Goal: Information Seeking & Learning: Learn about a topic

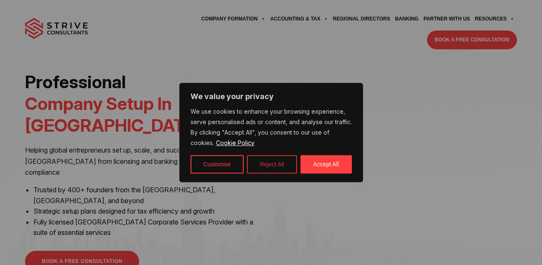
click at [277, 160] on button "Reject All" at bounding box center [272, 164] width 50 height 18
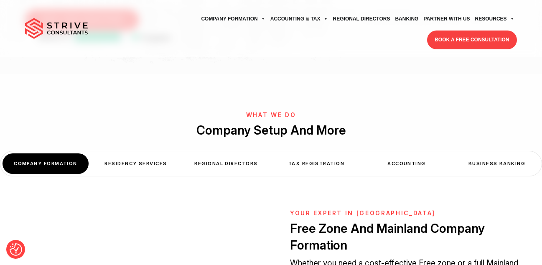
scroll to position [209, 0]
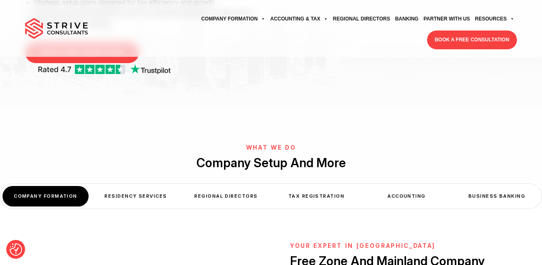
click at [159, 186] on div "Residency Services" at bounding box center [136, 196] width 86 height 20
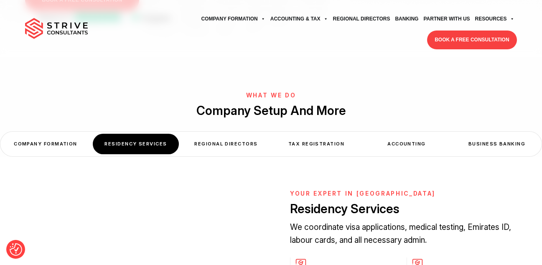
scroll to position [251, 0]
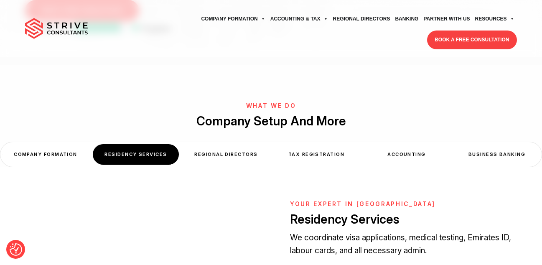
click at [392, 144] on div "Accounting" at bounding box center [407, 154] width 86 height 20
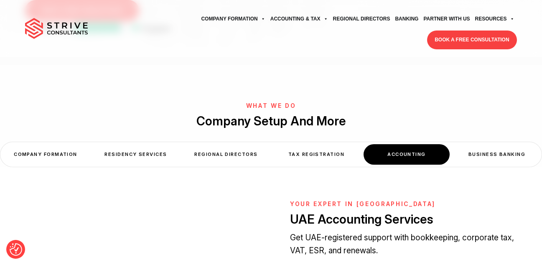
click at [134, 144] on div "Residency Services" at bounding box center [136, 154] width 86 height 20
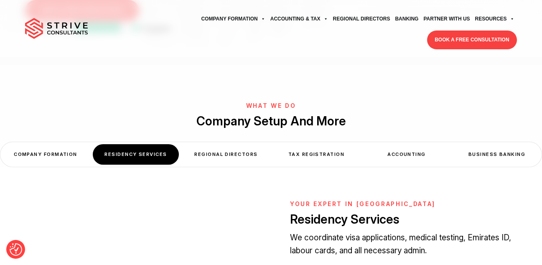
click at [59, 144] on div "COMPANY FORMATION" at bounding box center [46, 154] width 86 height 20
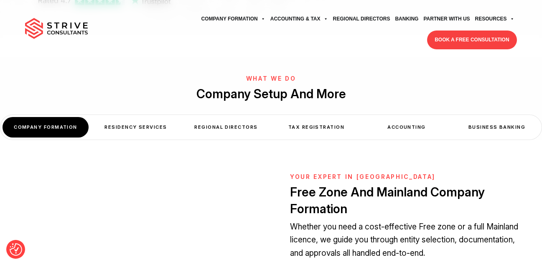
scroll to position [292, 0]
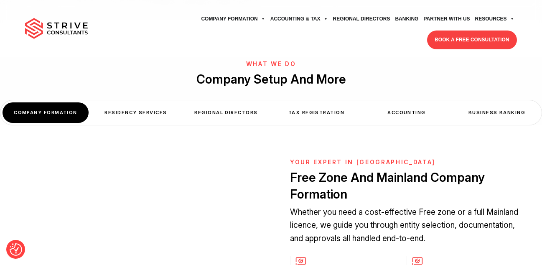
click at [317, 102] on div "Tax Registration" at bounding box center [316, 112] width 86 height 20
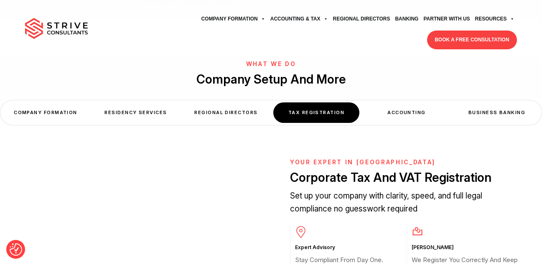
click at [403, 102] on div "Accounting" at bounding box center [407, 112] width 86 height 20
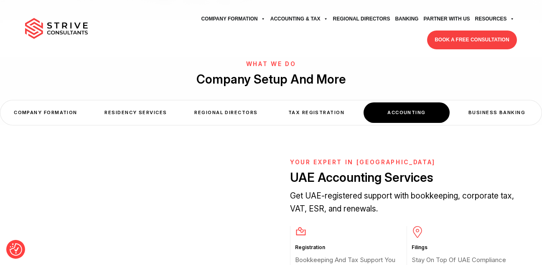
click at [483, 102] on div "Business Banking" at bounding box center [497, 112] width 86 height 20
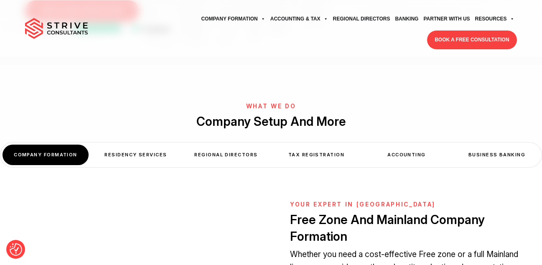
scroll to position [251, 0]
click at [146, 144] on div "Residency Services" at bounding box center [136, 154] width 86 height 20
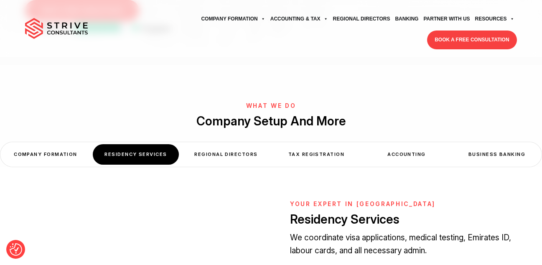
click at [482, 144] on div "Business Banking" at bounding box center [497, 154] width 86 height 20
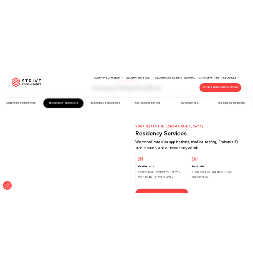
scroll to position [334, 0]
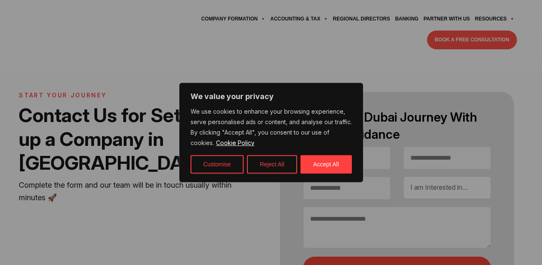
select select "Contact form"
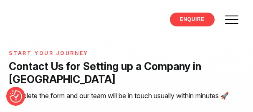
select select "Contact form"
